Goal: Answer question/provide support

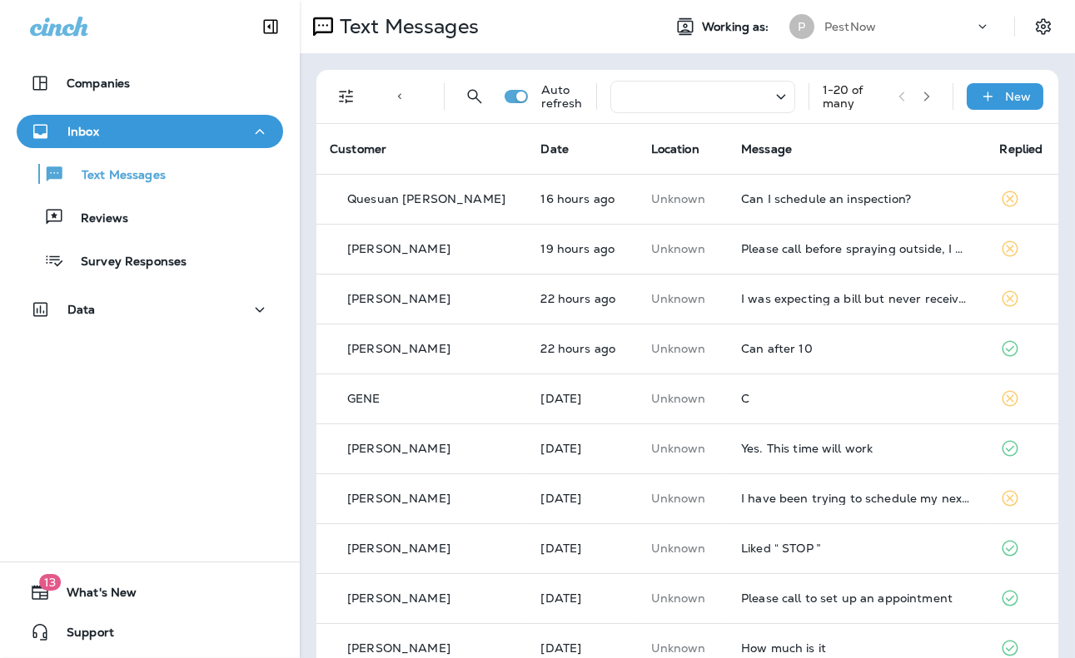
scroll to position [83, 0]
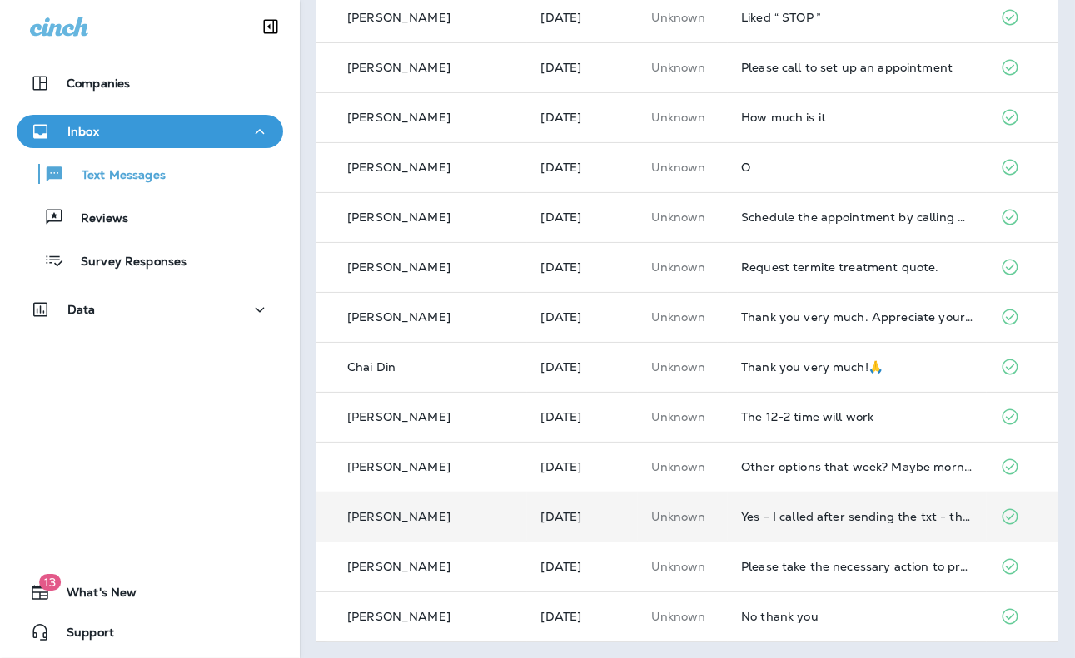
scroll to position [32, 0]
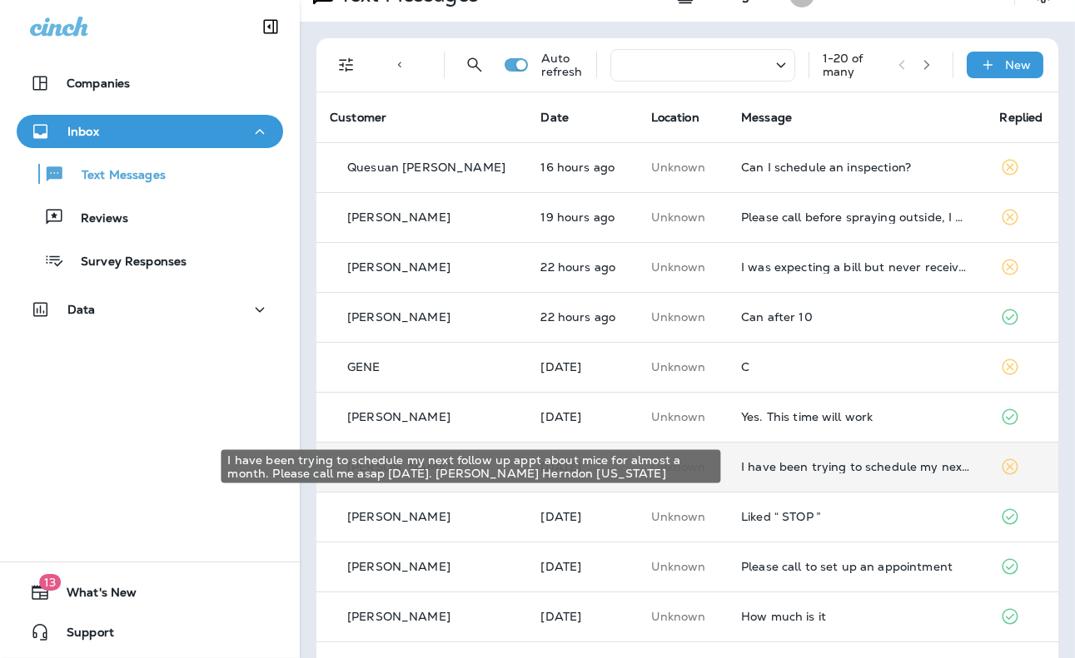
click at [841, 471] on div "I have been trying to schedule my next follow up appt about mice for almost a m…" at bounding box center [856, 466] width 231 height 13
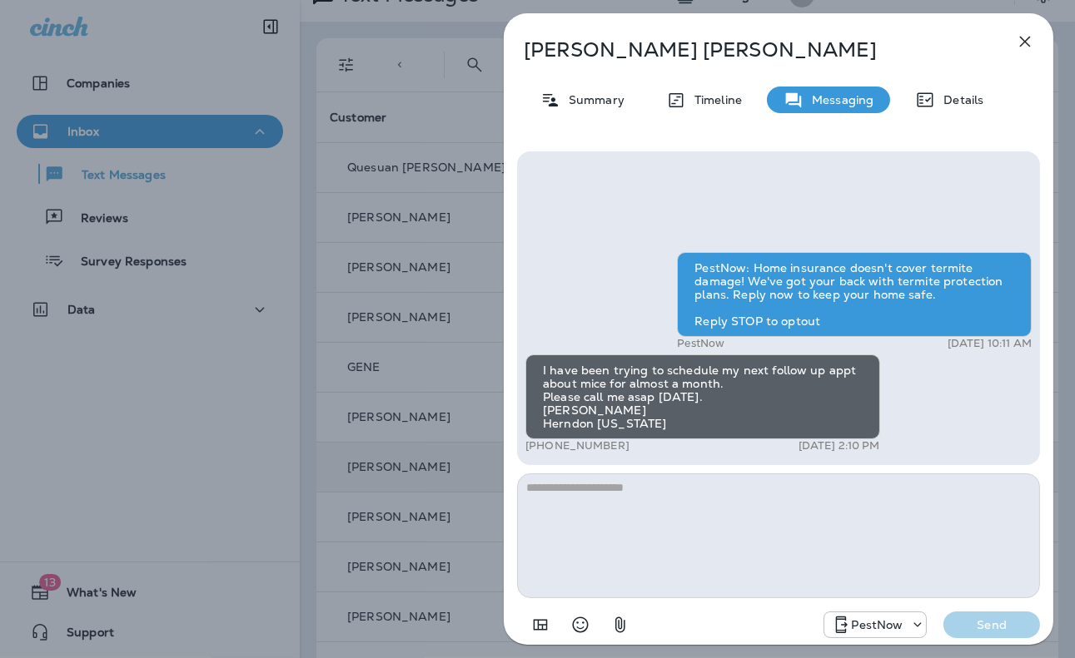
click at [1032, 39] on icon "button" at bounding box center [1025, 42] width 20 height 20
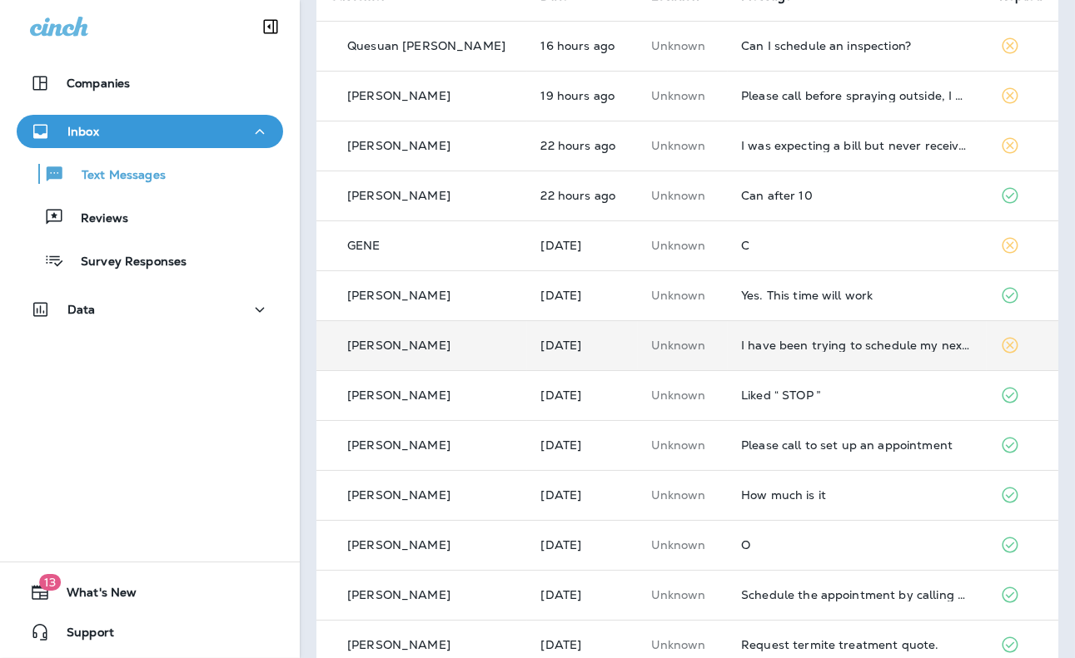
scroll to position [250, 0]
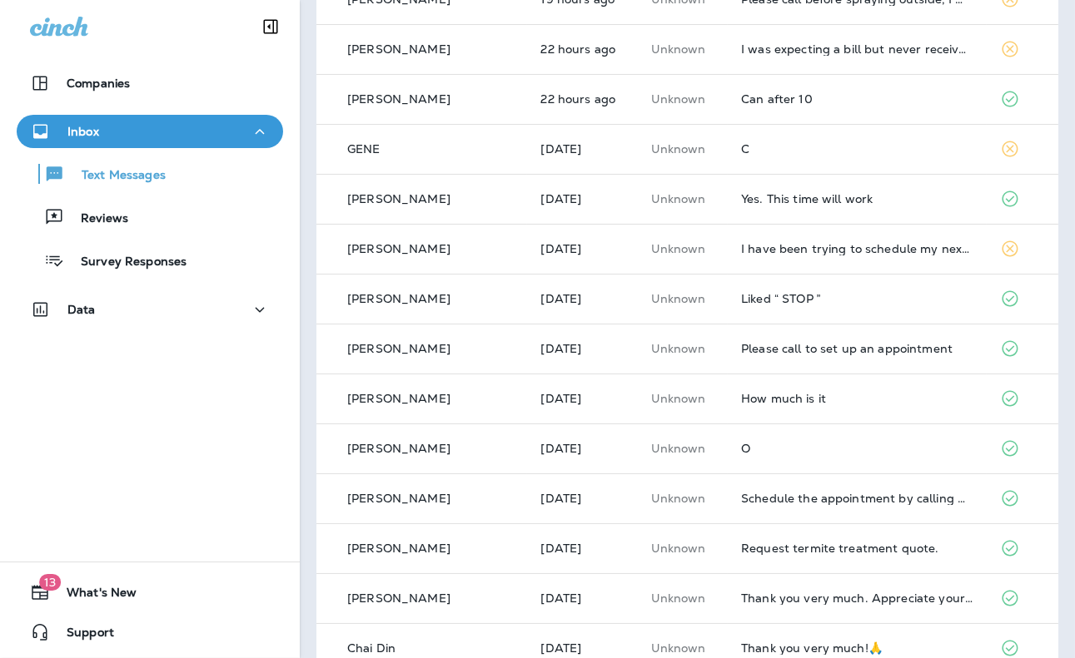
click at [778, 256] on td "I have been trying to schedule my next follow up appt about mice for almost a m…" at bounding box center [857, 249] width 258 height 50
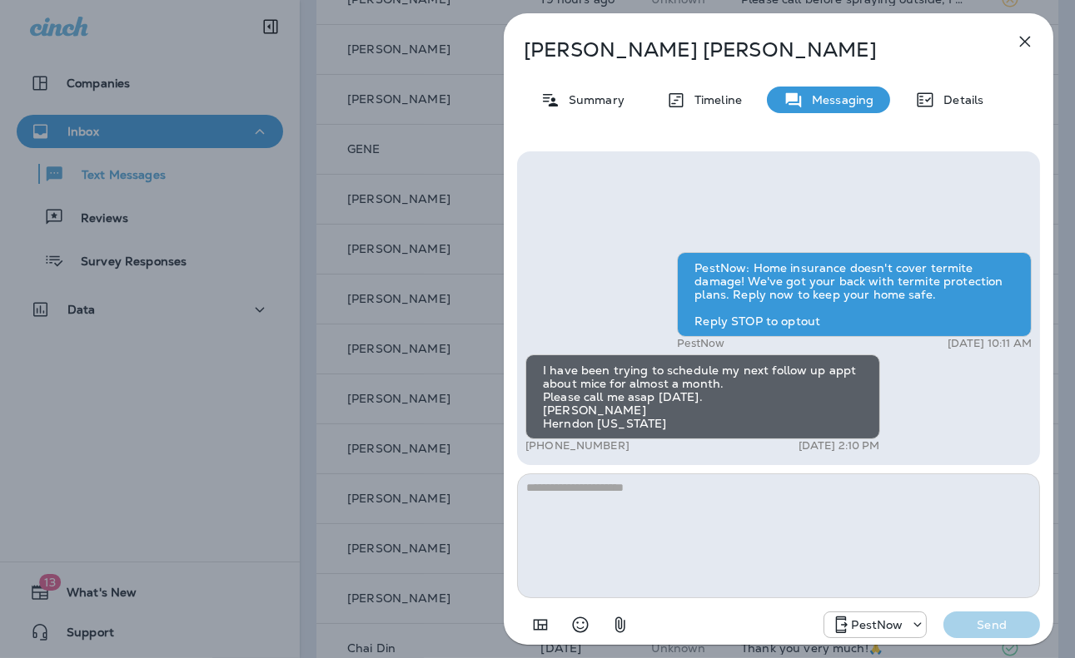
drag, startPoint x: 638, startPoint y: 445, endPoint x: 566, endPoint y: 448, distance: 71.6
click at [566, 448] on div "+1 (703) 282-8621 [DATE] 2:10 PM" at bounding box center [702, 446] width 355 height 13
copy p "282-8621"
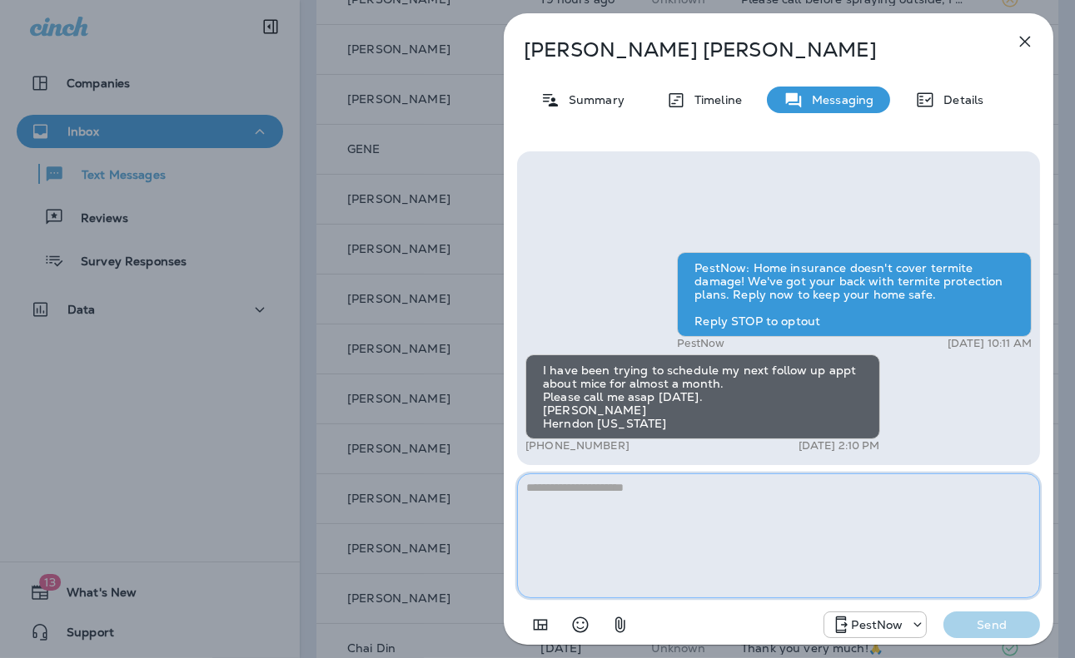
click at [838, 526] on textarea at bounding box center [778, 536] width 523 height 125
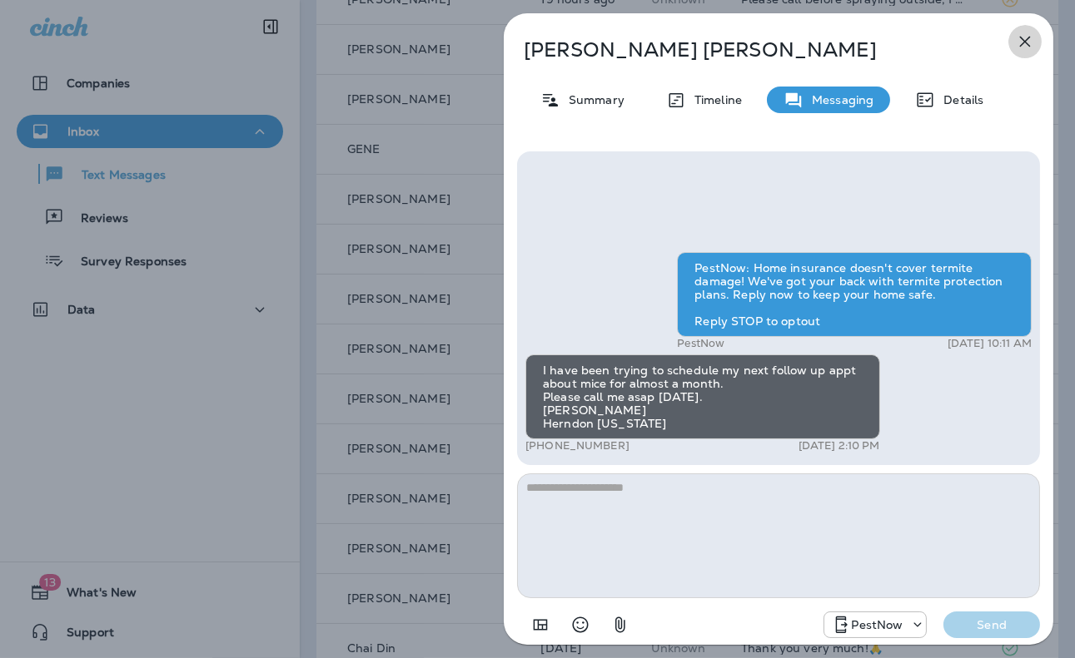
click at [1020, 43] on icon "button" at bounding box center [1025, 42] width 20 height 20
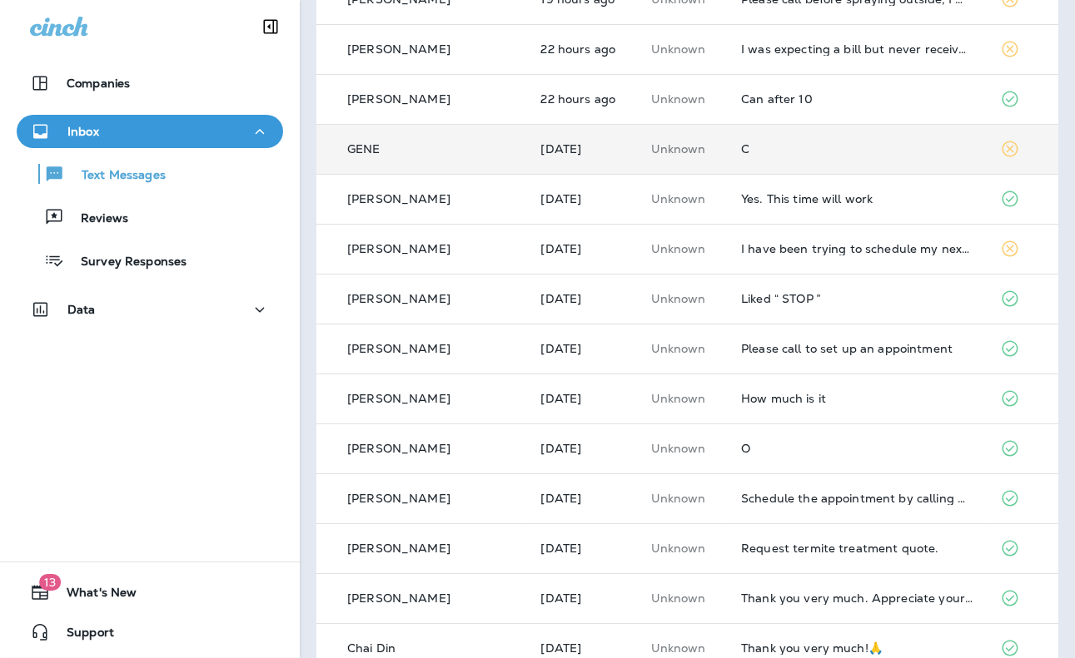
click at [751, 155] on div "C" at bounding box center [856, 148] width 231 height 13
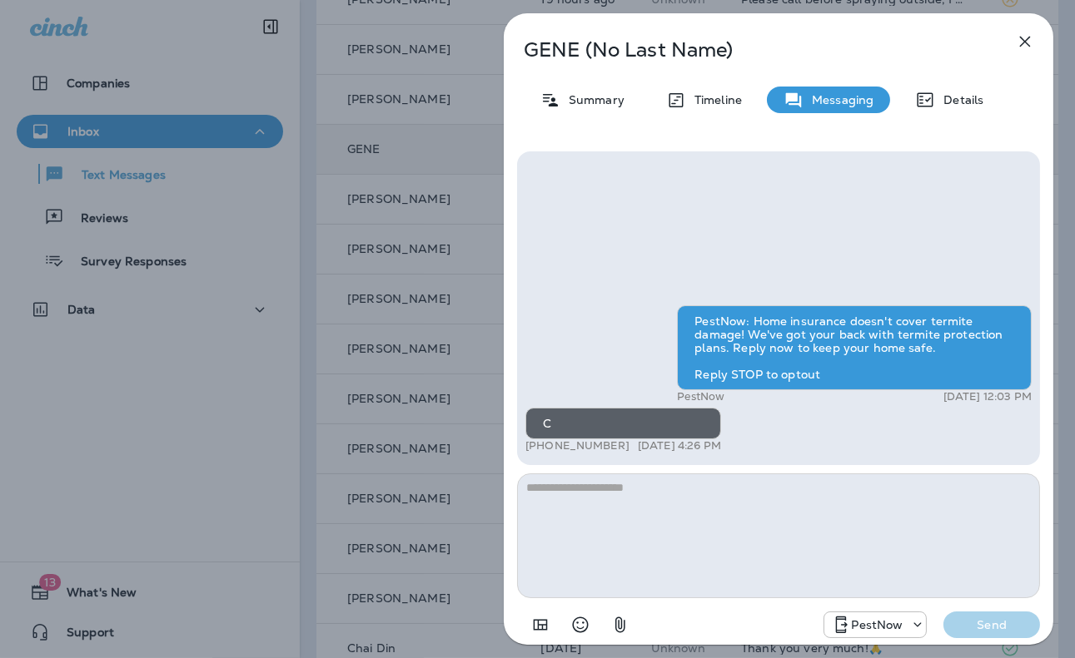
click at [733, 554] on textarea at bounding box center [778, 536] width 523 height 125
click at [697, 534] on textarea at bounding box center [778, 536] width 523 height 125
type textarea "*"
click at [1020, 42] on icon "button" at bounding box center [1025, 42] width 20 height 20
